Goal: Task Accomplishment & Management: Complete application form

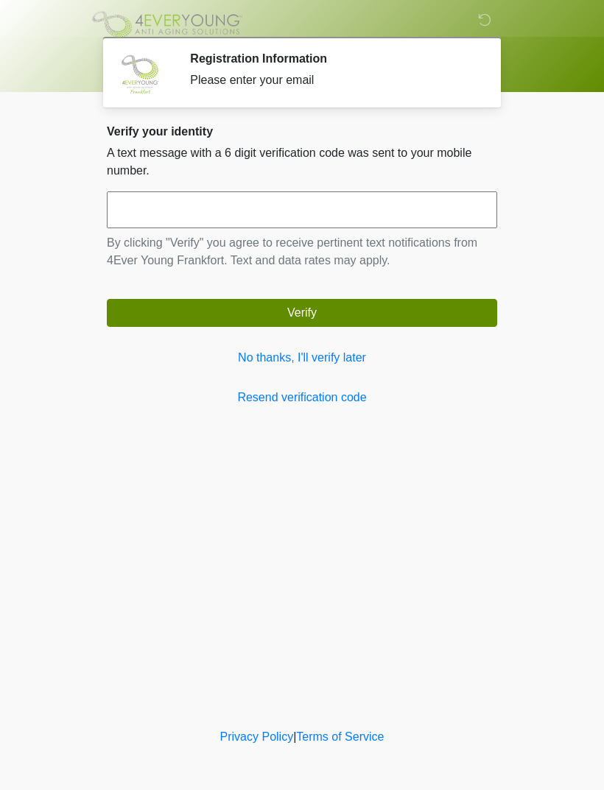
click at [426, 198] on input "text" at bounding box center [302, 209] width 390 height 37
click at [351, 351] on link "No thanks, I'll verify later" at bounding box center [302, 358] width 390 height 18
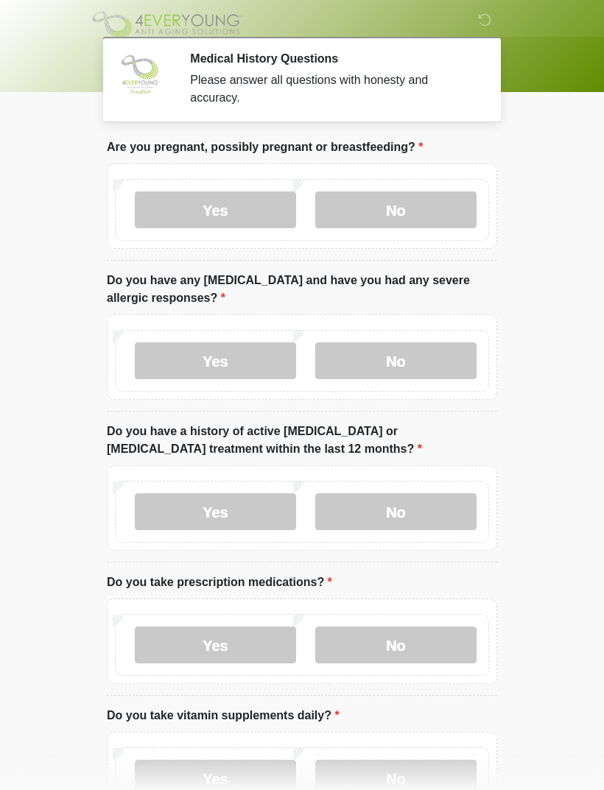
click at [399, 208] on label "No" at bounding box center [395, 209] width 161 height 37
click at [407, 356] on label "No" at bounding box center [395, 360] width 161 height 37
click at [409, 507] on label "No" at bounding box center [395, 511] width 161 height 37
click at [406, 645] on label "No" at bounding box center [395, 644] width 161 height 37
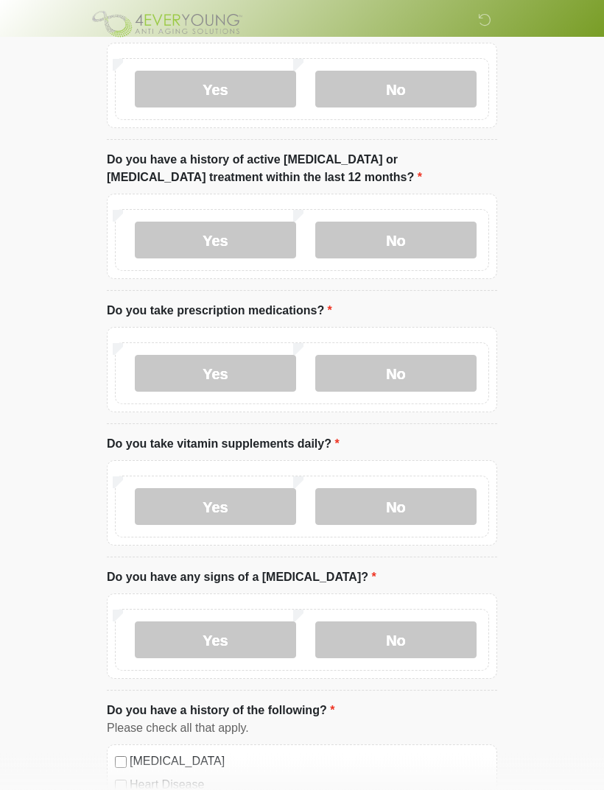
scroll to position [337, 0]
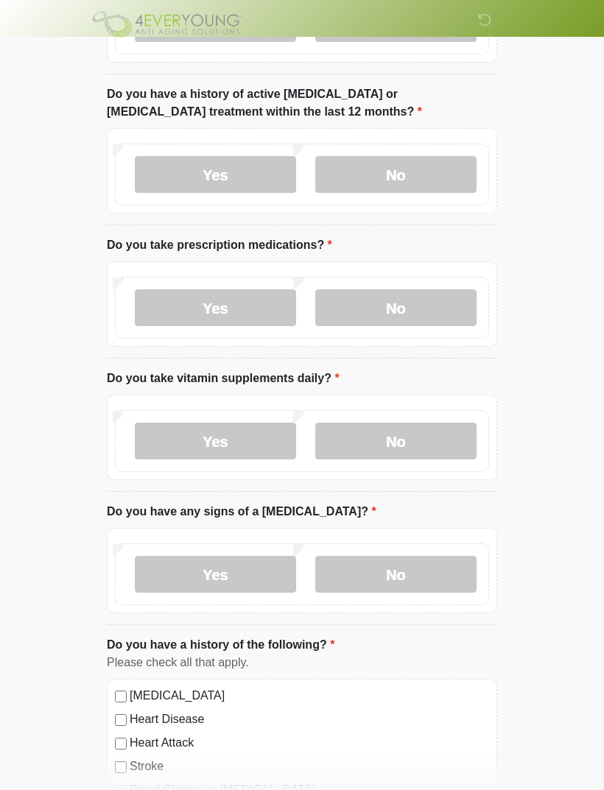
click at [237, 441] on label "Yes" at bounding box center [215, 441] width 161 height 37
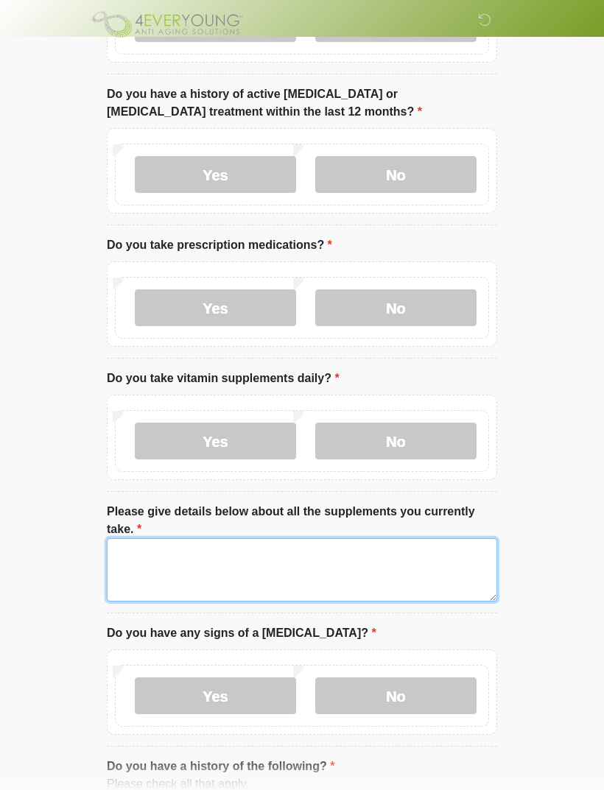
click at [204, 560] on textarea "Please give details below about all the supplements you currently take." at bounding box center [302, 569] width 390 height 63
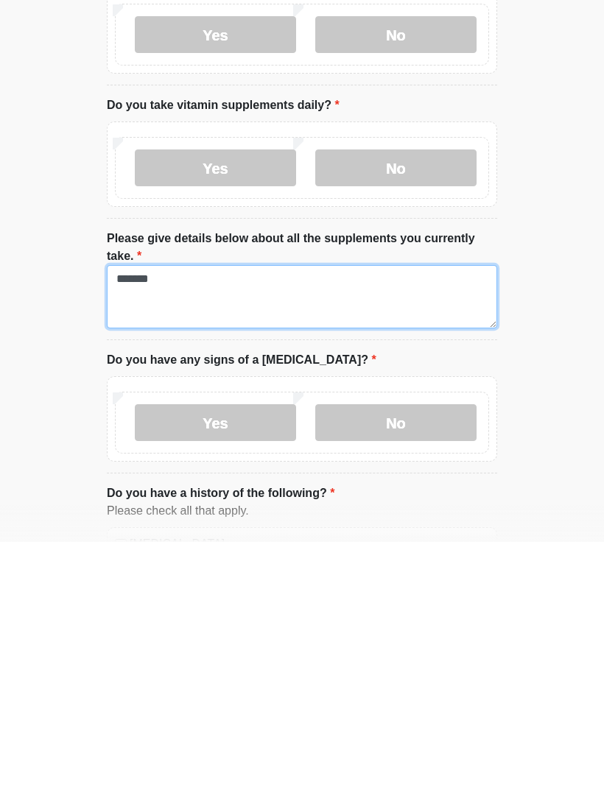
type textarea "*******"
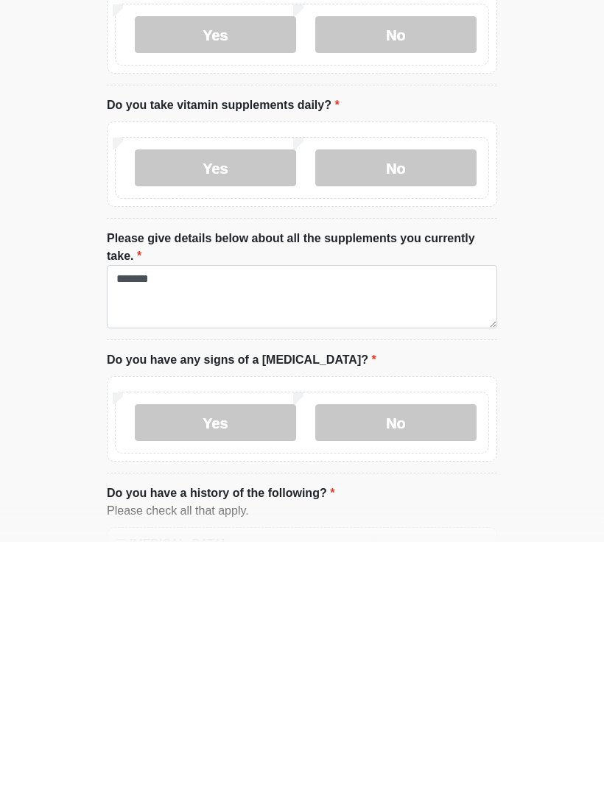
click at [424, 652] on label "No" at bounding box center [395, 670] width 161 height 37
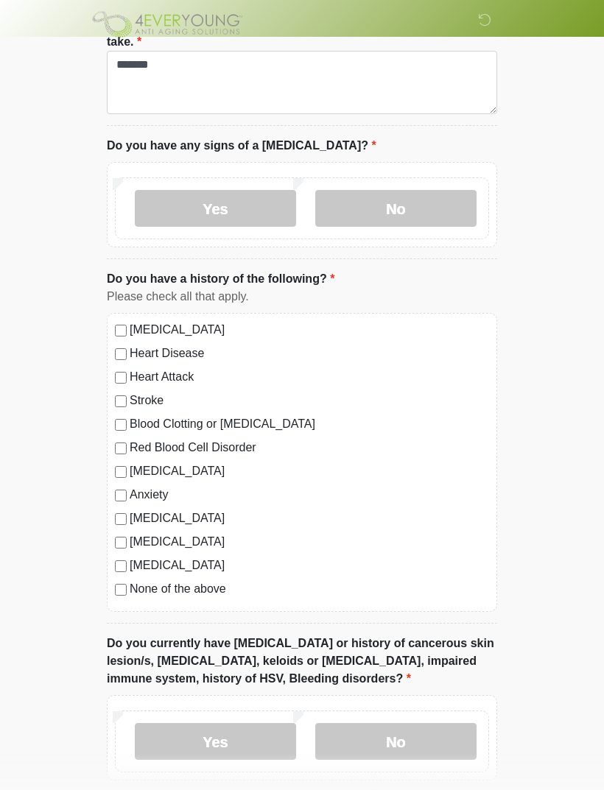
scroll to position [826, 0]
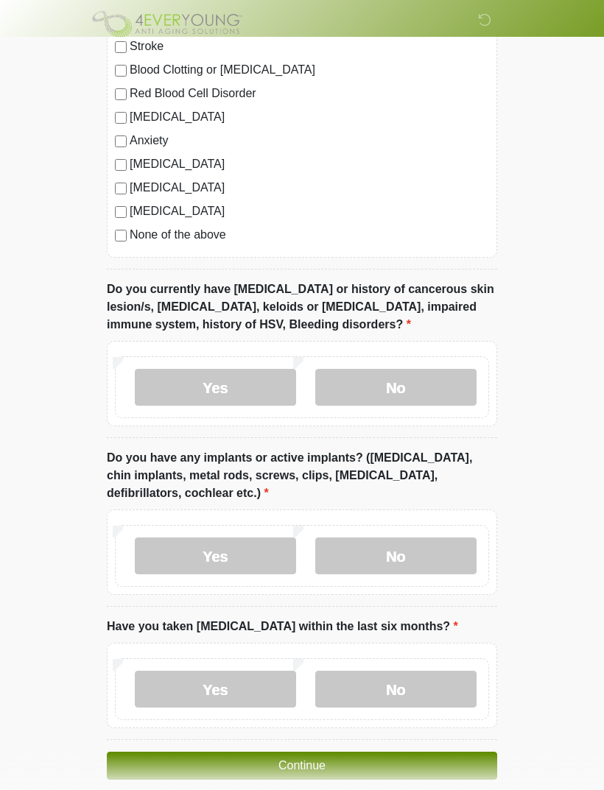
click at [424, 384] on label "No" at bounding box center [395, 388] width 161 height 37
click at [414, 557] on label "No" at bounding box center [395, 555] width 161 height 37
click at [427, 681] on label "No" at bounding box center [395, 689] width 161 height 37
click at [349, 767] on button "Continue" at bounding box center [302, 766] width 390 height 28
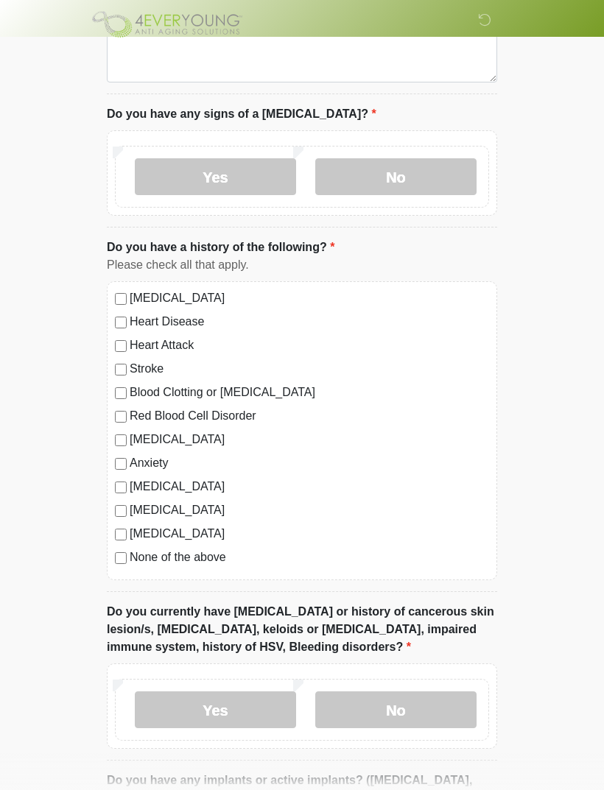
scroll to position [0, 0]
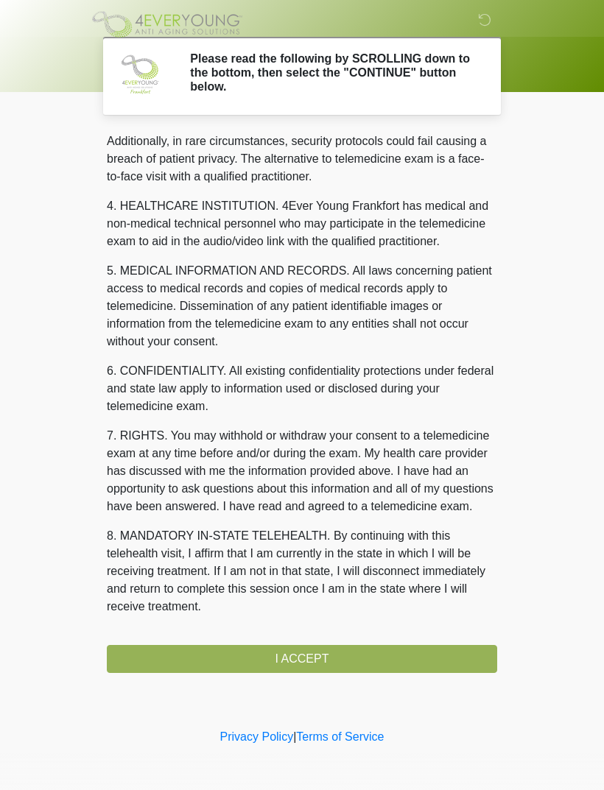
click at [311, 657] on div "1. PURPOSE. The purpose of this form is to obtain your consent for a telemedici…" at bounding box center [302, 402] width 390 height 541
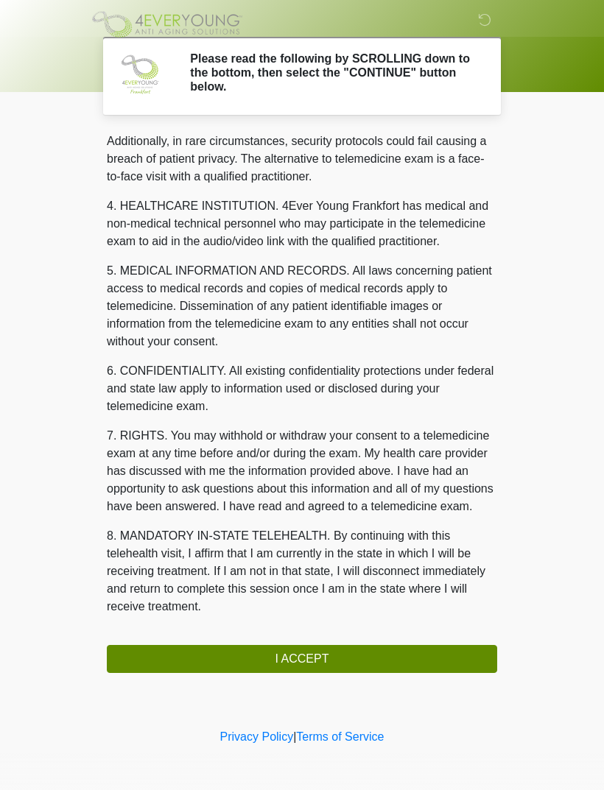
scroll to position [359, 0]
click at [312, 660] on button "I ACCEPT" at bounding box center [302, 659] width 390 height 28
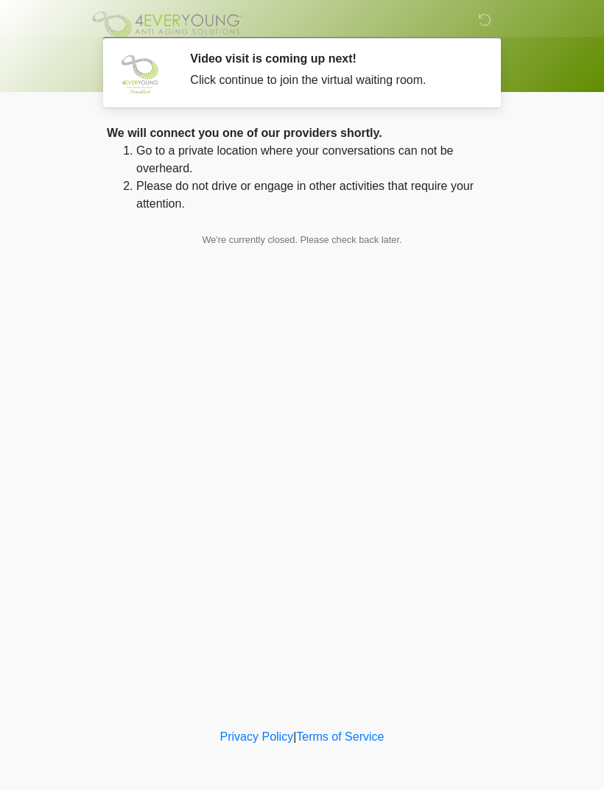
click at [336, 66] on div "Video visit is coming up next! Click continue to join the virtual waiting room." at bounding box center [332, 72] width 285 height 41
click at [264, 74] on div "Click continue to join the virtual waiting room." at bounding box center [332, 80] width 285 height 18
click at [264, 73] on div "Click continue to join the virtual waiting room." at bounding box center [332, 80] width 285 height 18
click at [196, 74] on div "Click continue to join the virtual waiting room." at bounding box center [332, 80] width 285 height 18
click at [160, 69] on img at bounding box center [140, 74] width 44 height 44
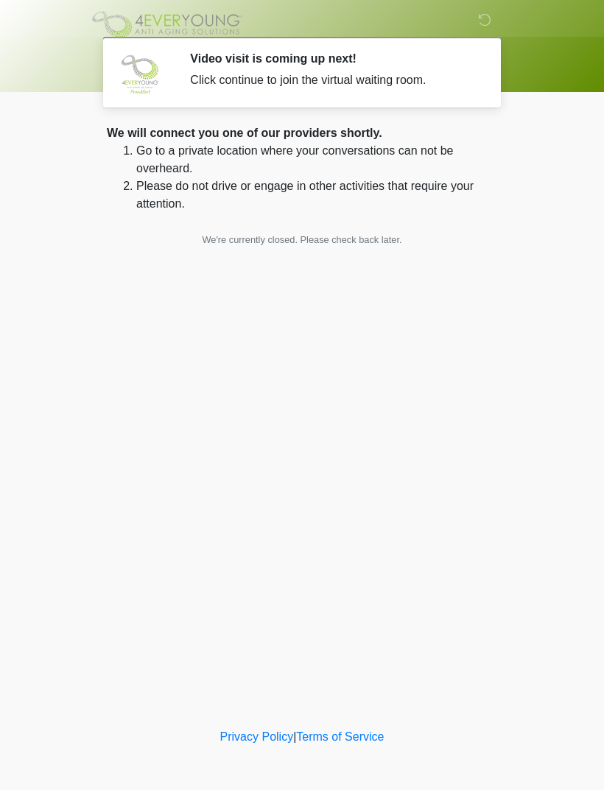
click at [358, 256] on div "‎ ‎ ‎ Video visit is coming up next! Click continue to join the virtual waiting…" at bounding box center [302, 363] width 442 height 696
click at [357, 256] on div "‎ ‎ ‎ Video visit is coming up next! Click continue to join the virtual waiting…" at bounding box center [302, 363] width 442 height 696
click at [386, 243] on small "We're currently closed. Please check back later." at bounding box center [301, 239] width 199 height 11
click at [297, 93] on section "Video visit is coming up next! Click continue to join the virtual waiting room.…" at bounding box center [302, 72] width 398 height 71
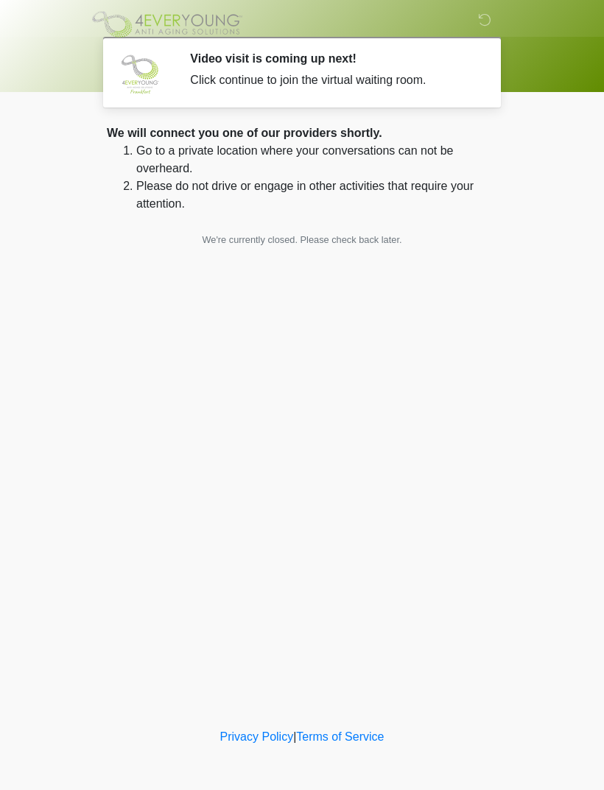
click at [278, 95] on section "Video visit is coming up next! Click continue to join the virtual waiting room.…" at bounding box center [302, 72] width 398 height 71
click at [279, 87] on div "Click continue to join the virtual waiting room." at bounding box center [332, 80] width 285 height 18
click at [158, 73] on img at bounding box center [140, 74] width 44 height 44
click at [184, 65] on div "Video visit is coming up next! Click continue to join the virtual waiting room.…" at bounding box center [332, 72] width 307 height 41
click at [208, 79] on div "Click continue to join the virtual waiting room." at bounding box center [332, 80] width 285 height 18
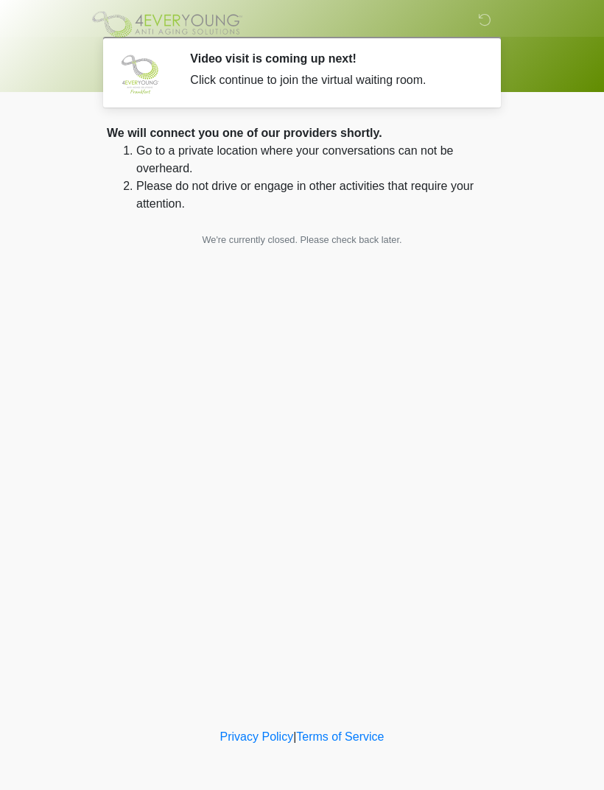
click at [339, 92] on div "Video visit is coming up next! Click continue to join the virtual waiting room." at bounding box center [332, 72] width 285 height 41
click at [338, 92] on div "Video visit is coming up next! Click continue to join the virtual waiting room." at bounding box center [332, 72] width 285 height 41
click at [354, 85] on div "Click continue to join the virtual waiting room." at bounding box center [332, 80] width 285 height 18
click at [370, 78] on div "Click continue to join the virtual waiting room." at bounding box center [332, 80] width 285 height 18
click at [340, 82] on div "Click continue to join the virtual waiting room." at bounding box center [332, 80] width 285 height 18
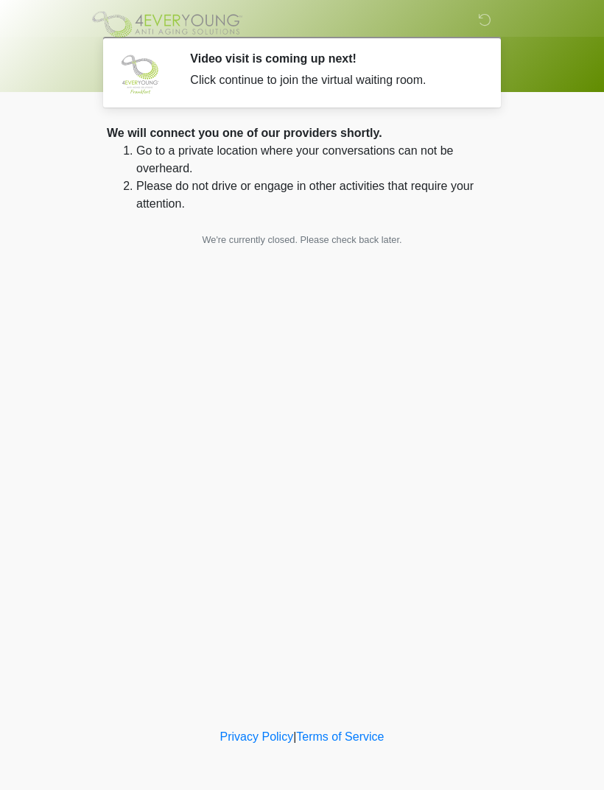
click at [348, 93] on section "Video visit is coming up next! Click continue to join the virtual waiting room.…" at bounding box center [302, 72] width 398 height 71
click at [180, 75] on div "Video visit is coming up next! Click continue to join the virtual waiting room.…" at bounding box center [332, 72] width 307 height 41
click at [149, 80] on img at bounding box center [140, 74] width 44 height 44
click at [158, 85] on img at bounding box center [140, 74] width 44 height 44
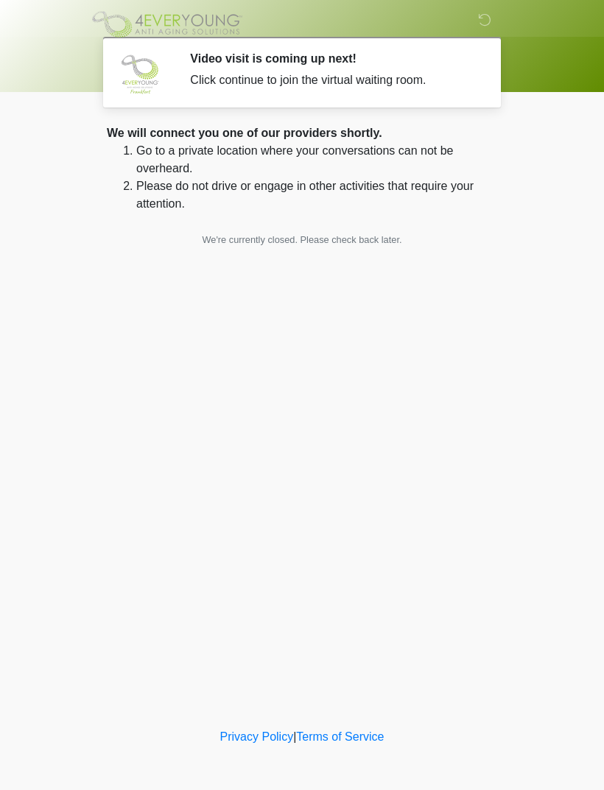
click at [487, 24] on icon at bounding box center [484, 19] width 13 height 13
click at [173, 64] on div at bounding box center [148, 72] width 61 height 41
click at [219, 73] on div "Click continue to join the virtual waiting room." at bounding box center [332, 80] width 285 height 18
click at [219, 72] on div "Click continue to join the virtual waiting room." at bounding box center [332, 80] width 285 height 18
click at [230, 80] on div "Click continue to join the virtual waiting room." at bounding box center [332, 80] width 285 height 18
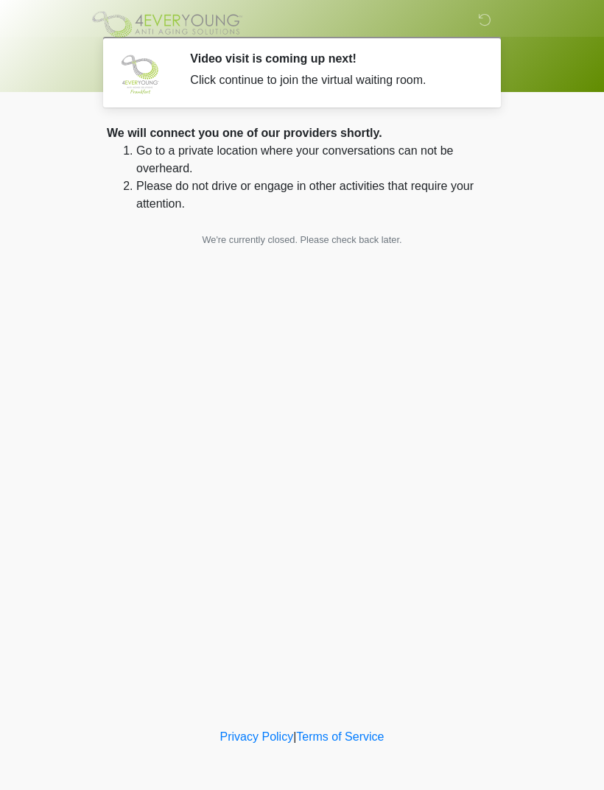
click at [197, 74] on div "Click continue to join the virtual waiting room." at bounding box center [332, 80] width 285 height 18
click at [183, 82] on div "Video visit is coming up next! Click continue to join the virtual waiting room.…" at bounding box center [332, 72] width 307 height 41
click at [216, 81] on div "Click continue to join the virtual waiting room." at bounding box center [332, 80] width 285 height 18
click at [203, 77] on div "Click continue to join the virtual waiting room." at bounding box center [332, 80] width 285 height 18
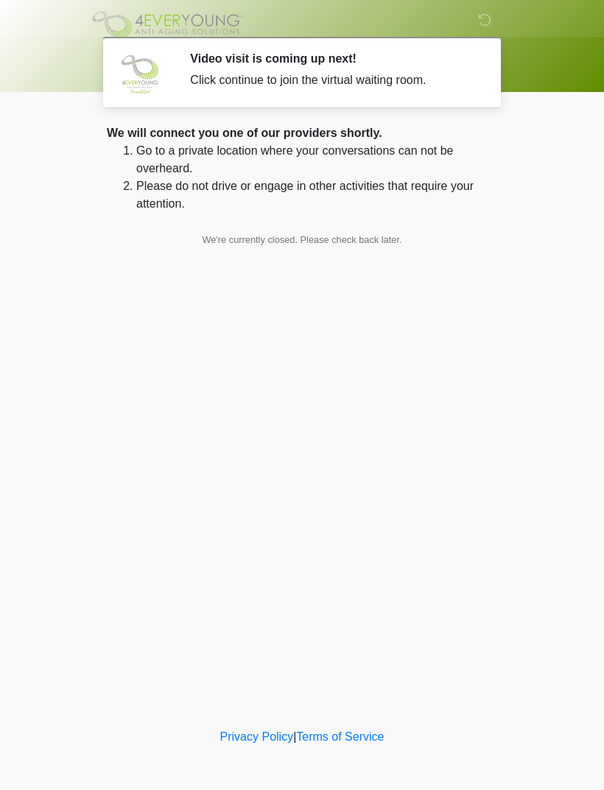
click at [203, 77] on div "Click continue to join the virtual waiting room." at bounding box center [332, 80] width 285 height 18
click at [205, 73] on div "Click continue to join the virtual waiting room." at bounding box center [332, 80] width 285 height 18
click at [205, 105] on section "Video visit is coming up next! Click continue to join the virtual waiting room.…" at bounding box center [302, 72] width 398 height 71
click at [203, 82] on div "Click continue to join the virtual waiting room." at bounding box center [332, 80] width 285 height 18
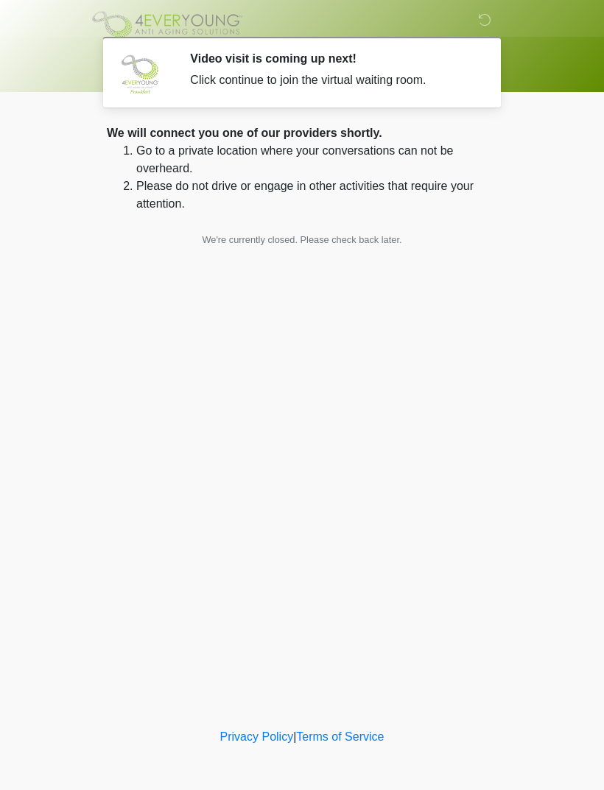
click at [222, 66] on div "Video visit is coming up next! Click continue to join the virtual waiting room." at bounding box center [332, 72] width 285 height 41
click at [230, 69] on div "Video visit is coming up next! Click continue to join the virtual waiting room." at bounding box center [332, 72] width 285 height 41
click at [226, 76] on div "Click continue to join the virtual waiting room." at bounding box center [332, 80] width 285 height 18
click at [236, 49] on section "Video visit is coming up next! Click continue to join the virtual waiting room.…" at bounding box center [302, 72] width 398 height 71
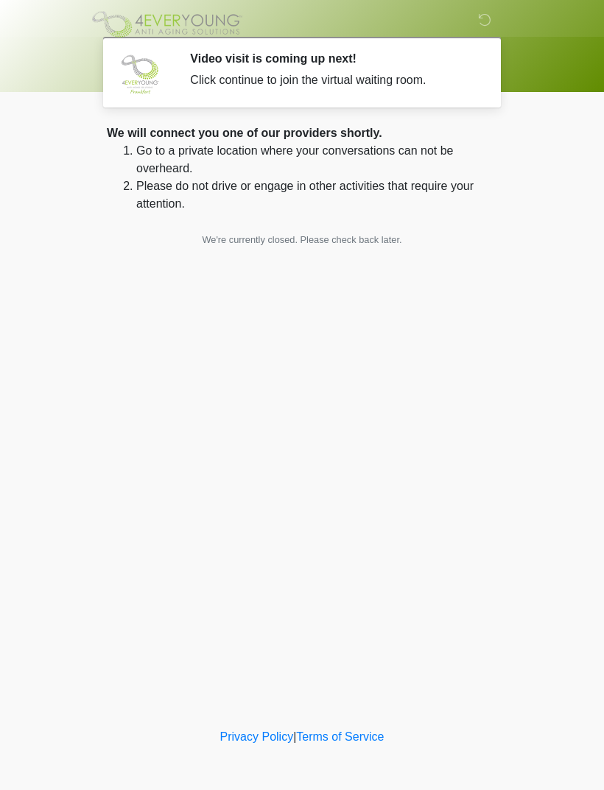
click at [216, 75] on div "Click continue to join the virtual waiting room." at bounding box center [332, 80] width 285 height 18
click at [294, 80] on div "Click continue to join the virtual waiting room." at bounding box center [332, 80] width 285 height 18
click at [490, 18] on icon at bounding box center [484, 19] width 13 height 13
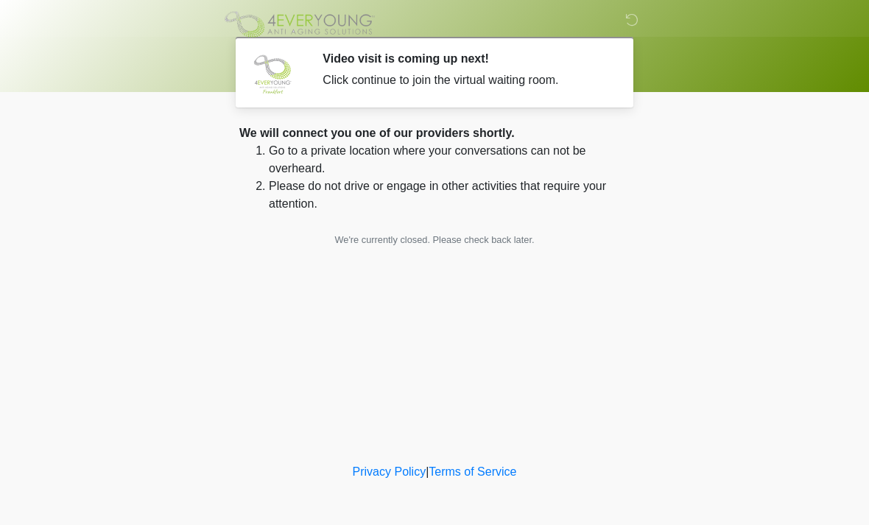
click at [603, 312] on body "‎ ‎ ‎ Video visit is coming up next! Click continue to join the virtual waiting…" at bounding box center [434, 262] width 869 height 525
click at [412, 97] on section "Video visit is coming up next! Click continue to join the virtual waiting room.…" at bounding box center [435, 72] width 398 height 71
click at [333, 89] on div "Video visit is coming up next! Click continue to join the virtual waiting room." at bounding box center [464, 72] width 285 height 41
click at [333, 88] on div "Click continue to join the virtual waiting room." at bounding box center [464, 80] width 285 height 18
click at [363, 92] on div "Video visit is coming up next! Click continue to join the virtual waiting room." at bounding box center [464, 72] width 285 height 41
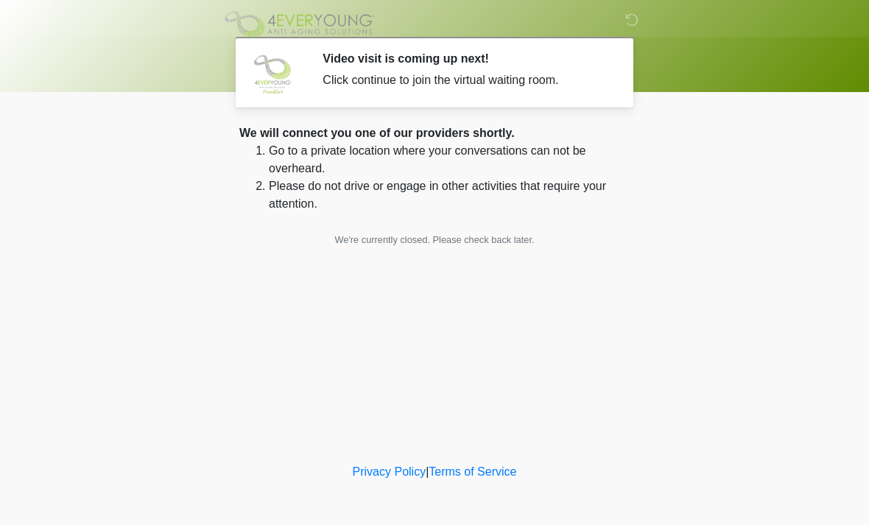
click at [362, 91] on div "Video visit is coming up next! Click continue to join the virtual waiting room." at bounding box center [464, 72] width 285 height 41
click at [188, 367] on body "‎ ‎ ‎ Video visit is coming up next! Click continue to join the virtual waiting…" at bounding box center [434, 262] width 869 height 525
click at [383, 360] on div "‎ ‎ ‎ Video visit is coming up next! Click continue to join the virtual waiting…" at bounding box center [434, 230] width 442 height 431
click at [417, 354] on div "‎ ‎ ‎ Video visit is coming up next! Click continue to join the virtual waiting…" at bounding box center [434, 230] width 442 height 431
click at [444, 345] on div "‎ ‎ ‎ Video visit is coming up next! Click continue to join the virtual waiting…" at bounding box center [434, 230] width 442 height 431
